Goal: Navigation & Orientation: Find specific page/section

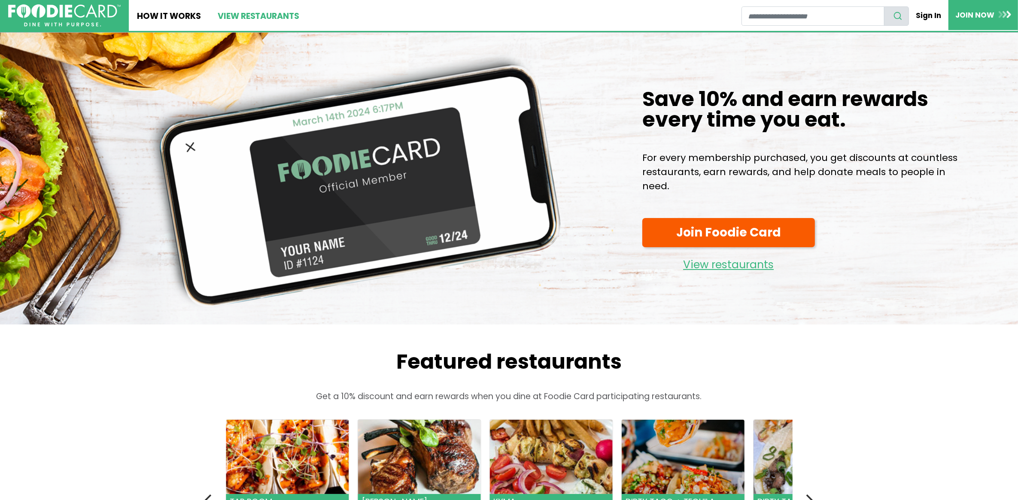
click at [248, 12] on link "View restaurants" at bounding box center [258, 15] width 98 height 31
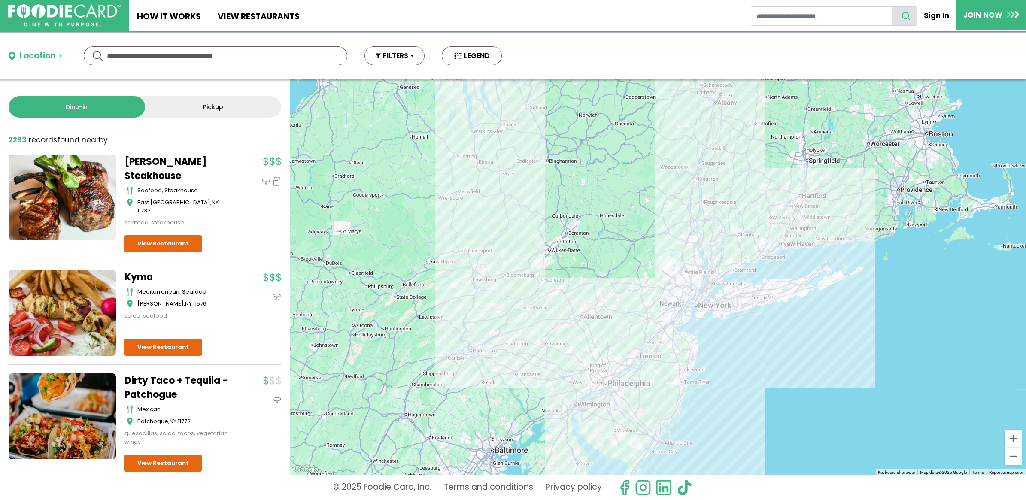
click at [222, 56] on input "text" at bounding box center [215, 56] width 217 height 18
type input "****"
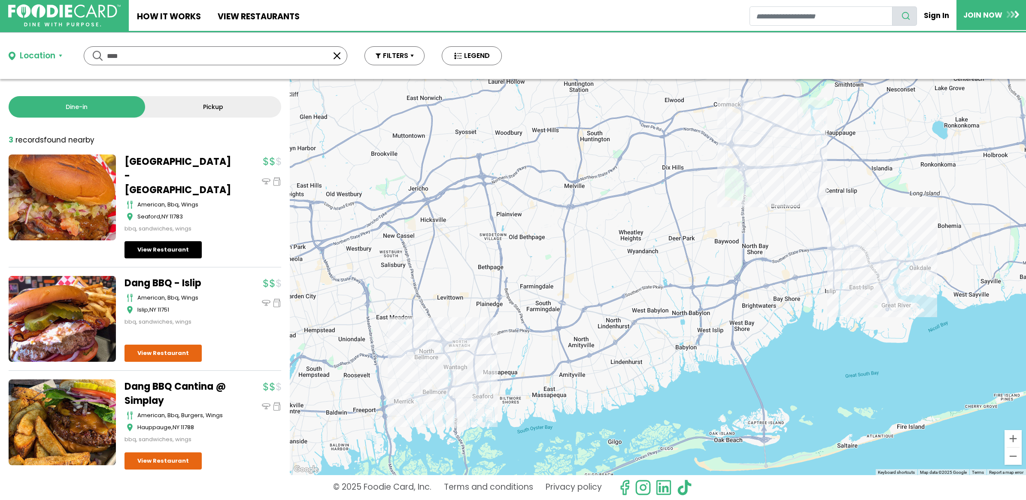
click at [163, 241] on link "View Restaurant" at bounding box center [163, 249] width 77 height 17
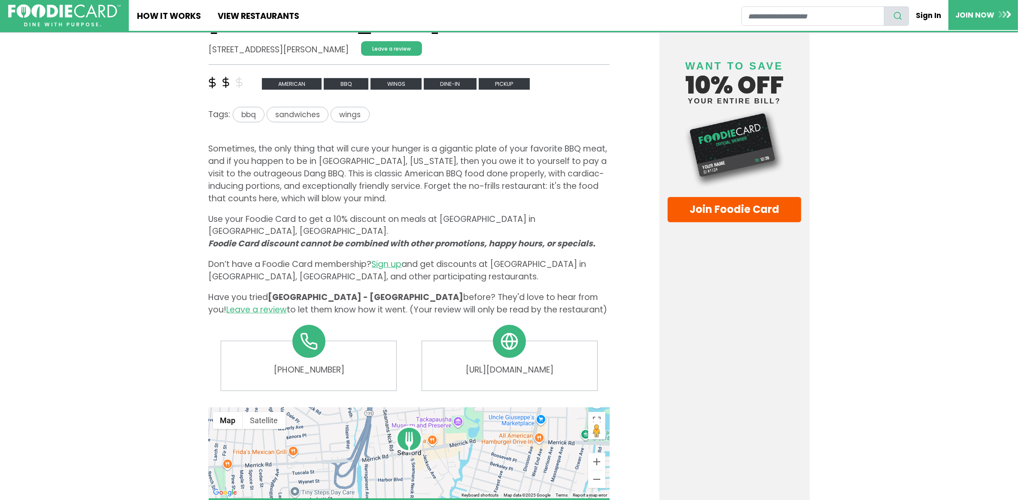
scroll to position [322, 0]
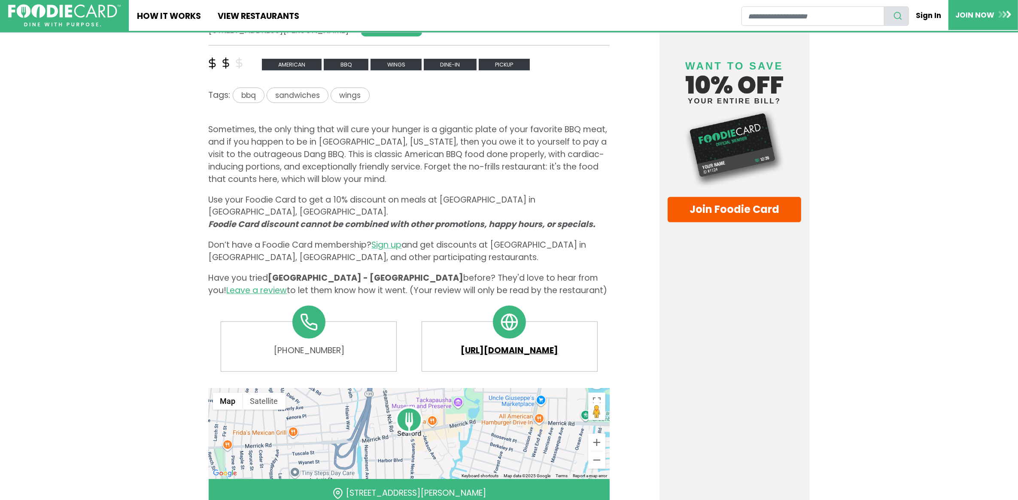
click at [514, 345] on link "[URL][DOMAIN_NAME]" at bounding box center [509, 351] width 158 height 12
